Goal: Check status

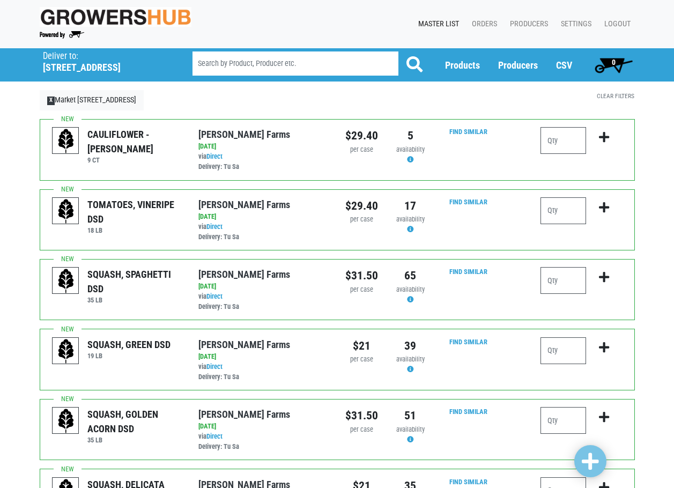
click at [610, 67] on span "0" at bounding box center [614, 64] width 48 height 21
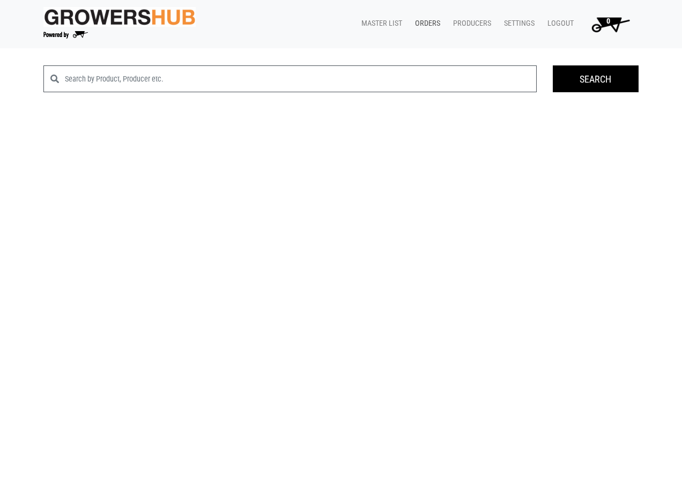
click at [424, 25] on link "Orders" at bounding box center [426, 23] width 38 height 20
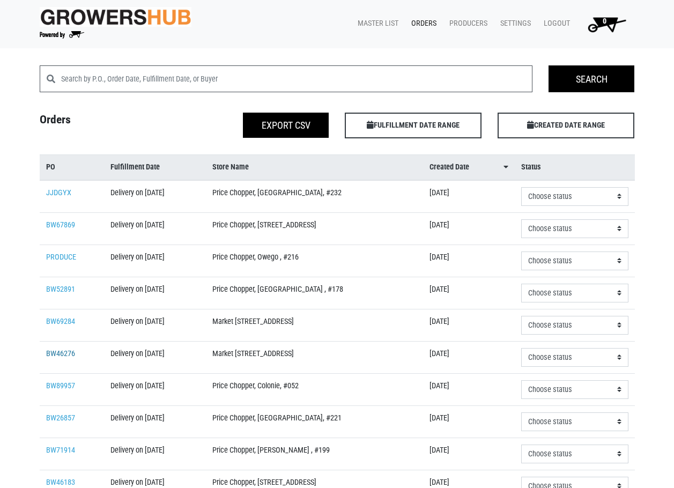
click at [63, 353] on link "BW46276" at bounding box center [60, 353] width 29 height 9
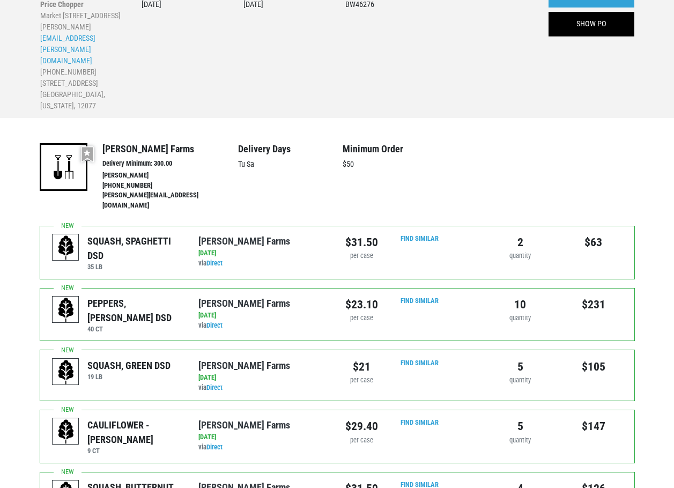
scroll to position [107, 0]
